Goal: Navigation & Orientation: Find specific page/section

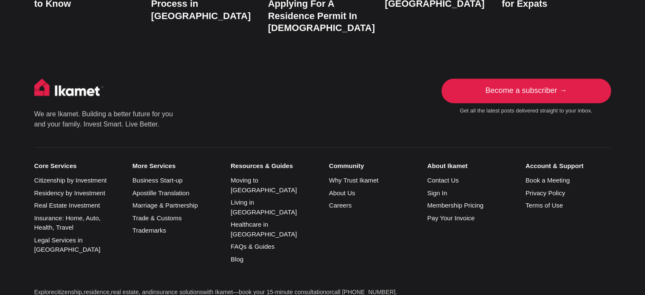
scroll to position [4117, 0]
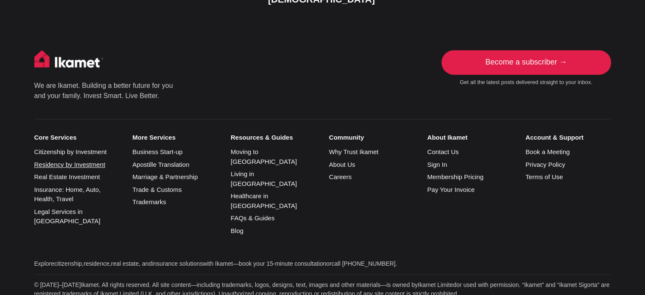
click at [81, 161] on link "Residency by Investment" at bounding box center [69, 164] width 71 height 7
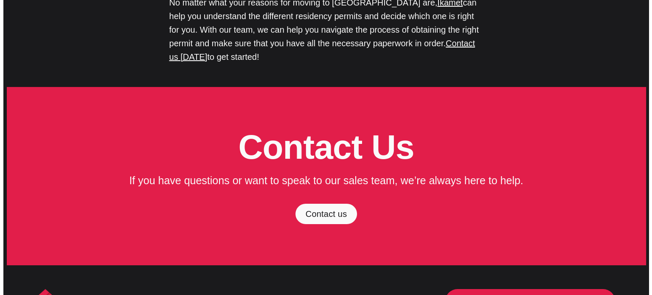
scroll to position [2969, 0]
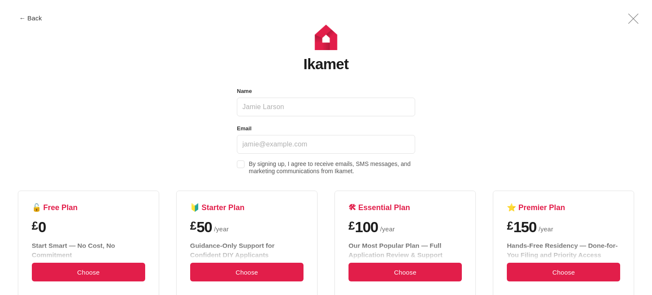
click at [626, 18] on icon ".a{fill:none;stroke:currentColor;stroke-linecap:round;stroke-linejoin:round;str…" at bounding box center [633, 18] width 20 height 20
